Goal: Task Accomplishment & Management: Use online tool/utility

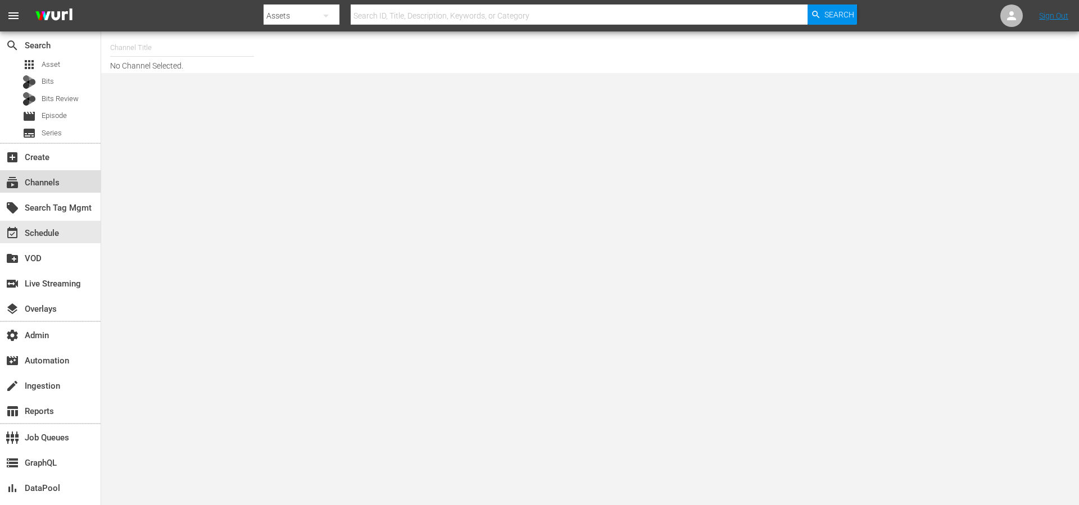
click at [44, 186] on div "subscriptions Channels" at bounding box center [31, 181] width 63 height 10
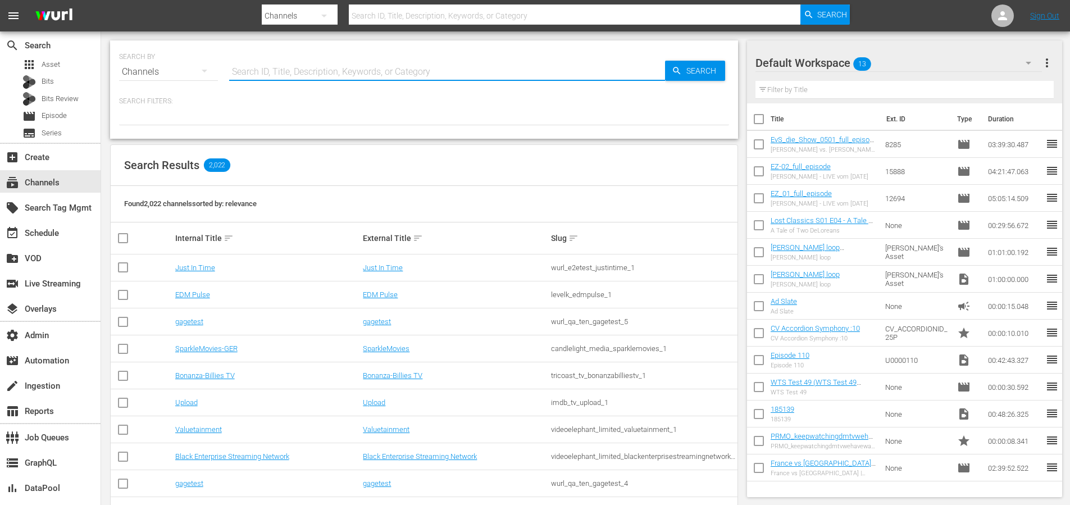
click at [291, 63] on input "text" at bounding box center [447, 71] width 436 height 27
type input "stadium"
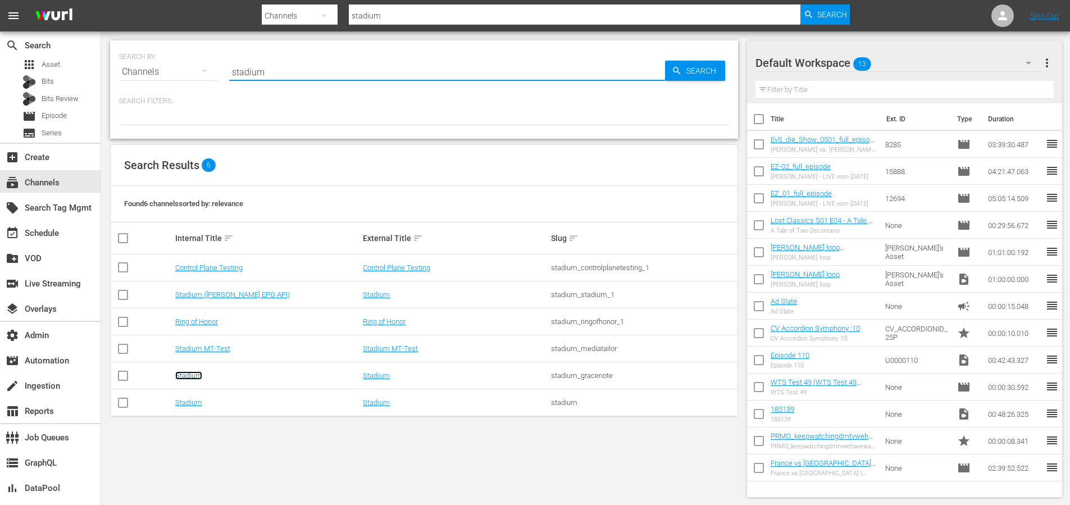
click at [193, 378] on link "Stadium" at bounding box center [188, 375] width 27 height 8
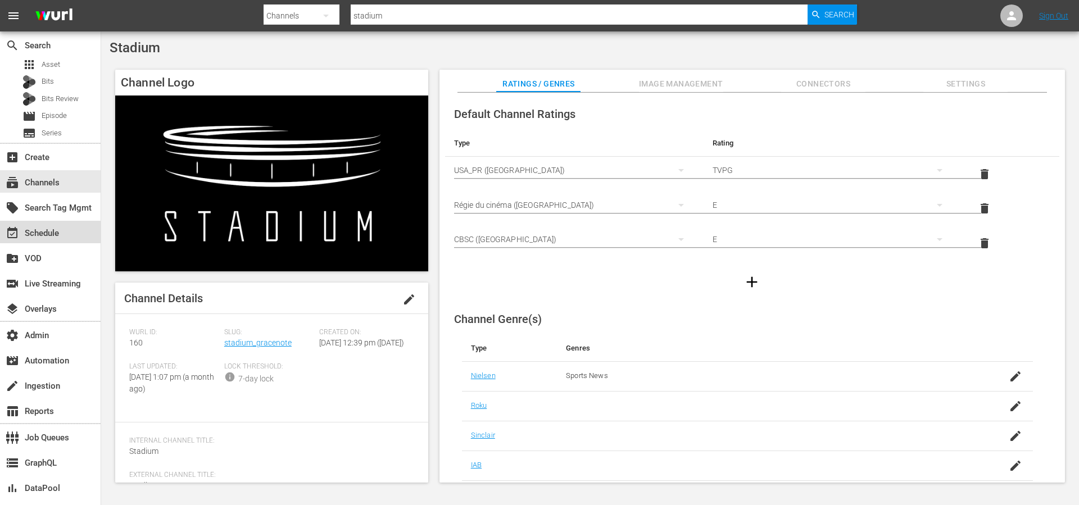
click at [40, 227] on div "event_available Schedule" at bounding box center [31, 231] width 63 height 10
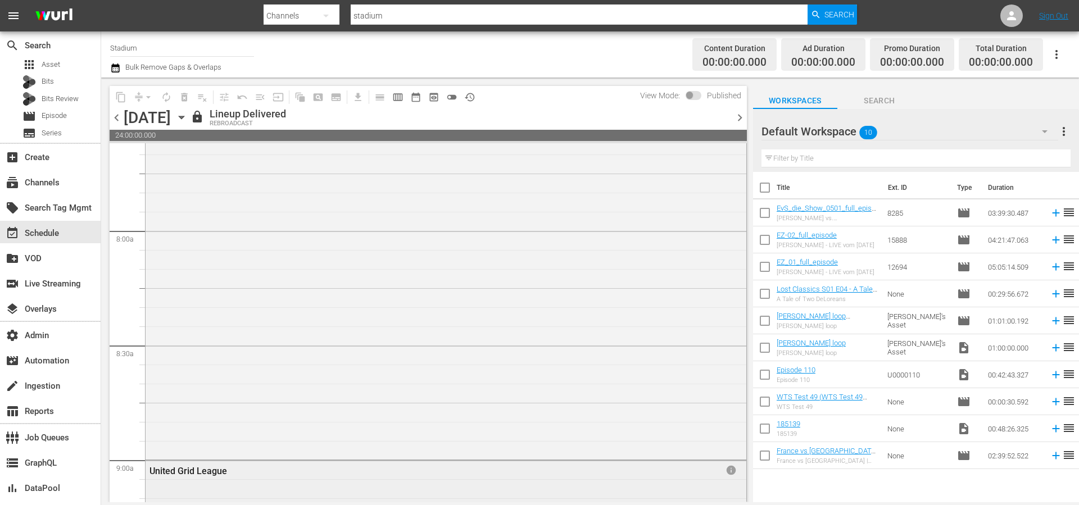
scroll to position [2127, 0]
